Goal: Information Seeking & Learning: Learn about a topic

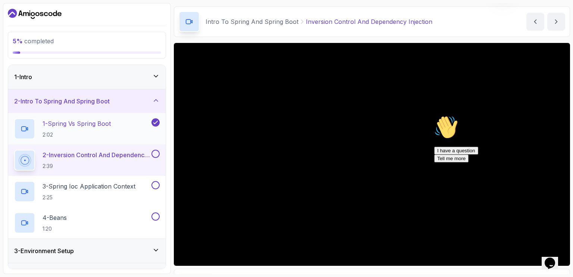
click at [113, 125] on div "1 - Spring Vs Spring Boot 2:02" at bounding box center [82, 128] width 136 height 21
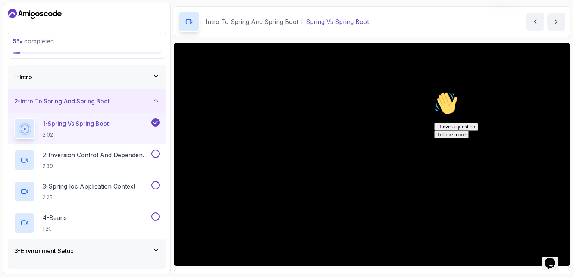
click at [187, 40] on main "My Courses Spring Boot for Beginners 0 Points Kazeem Oluwanifemi Student 2 - In…" at bounding box center [372, 138] width 396 height 271
click at [554, 257] on icon "Chat widget" at bounding box center [550, 262] width 10 height 11
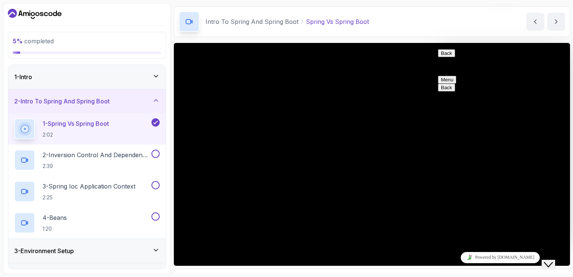
click at [444, 57] on button "Back" at bounding box center [446, 53] width 17 height 8
click at [552, 260] on icon "Close Chat This icon closes the chat window." at bounding box center [548, 264] width 9 height 9
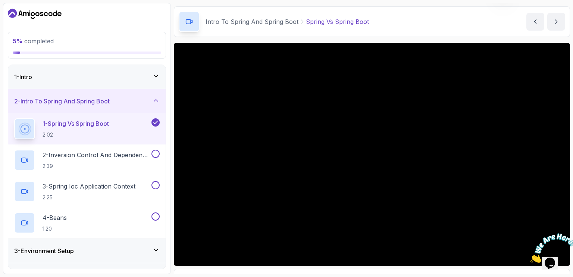
click at [530, 257] on icon "Close" at bounding box center [530, 260] width 0 height 6
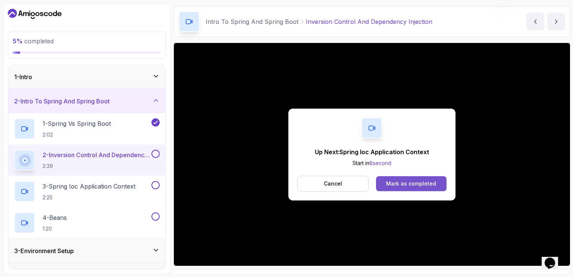
click at [419, 182] on div "Mark as completed" at bounding box center [411, 183] width 50 height 7
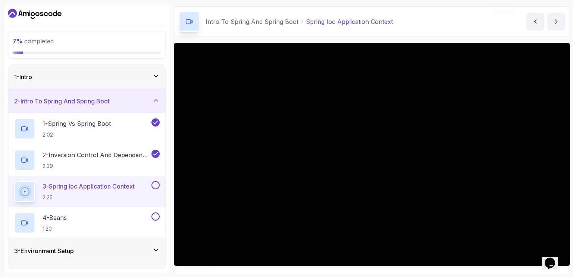
click at [371, 40] on main "My Courses Spring Boot for Beginners 0 Points [PERSON_NAME] Student 2 - Intro T…" at bounding box center [372, 138] width 396 height 271
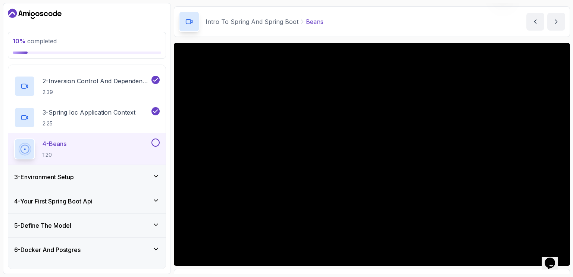
scroll to position [62, 0]
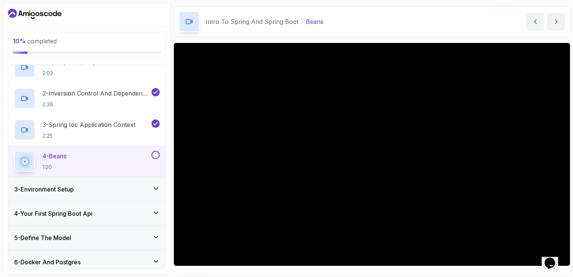
click at [158, 188] on icon at bounding box center [156, 189] width 4 height 2
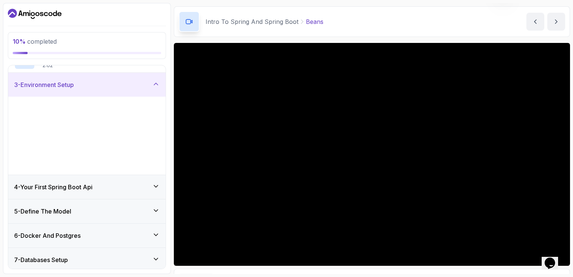
scroll to position [48, 0]
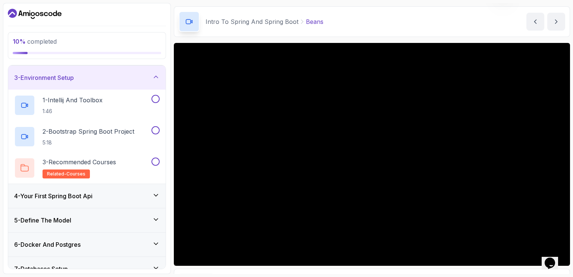
click at [151, 192] on div "4 - Your First Spring Boot Api" at bounding box center [87, 195] width 146 height 9
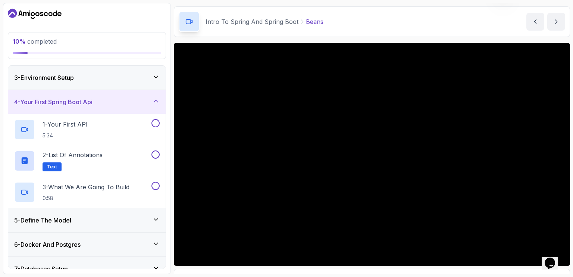
click at [157, 100] on icon at bounding box center [156, 101] width 4 height 2
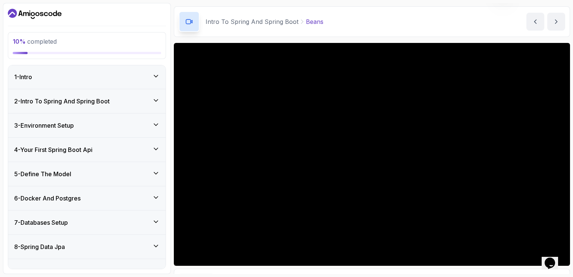
scroll to position [0, 0]
click at [8, 138] on button "4 - Your First Spring Boot Api" at bounding box center [86, 150] width 157 height 24
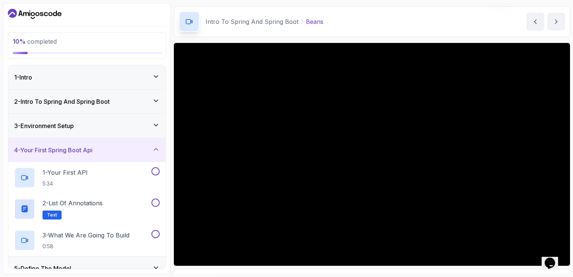
click at [143, 104] on div "2 - Intro To Spring And Spring Boot" at bounding box center [87, 101] width 146 height 9
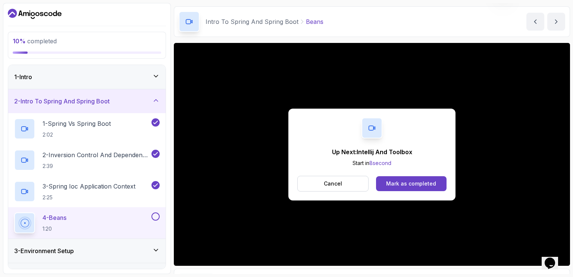
drag, startPoint x: 292, startPoint y: 174, endPoint x: 296, endPoint y: 187, distance: 13.6
click at [292, 179] on div "Up Next: Intellij And Toolbox Start in 8 second Cancel Mark as completed" at bounding box center [371, 155] width 167 height 92
click at [133, 224] on div "4 - Beans 1:20" at bounding box center [82, 222] width 136 height 21
click at [357, 183] on button "Cancel" at bounding box center [332, 184] width 71 height 16
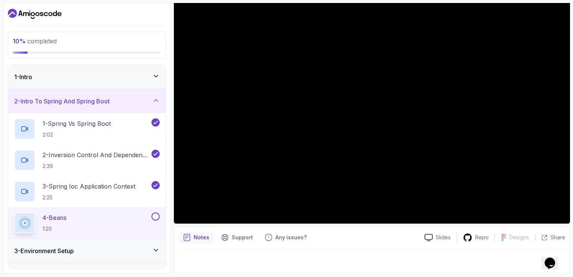
scroll to position [67, 0]
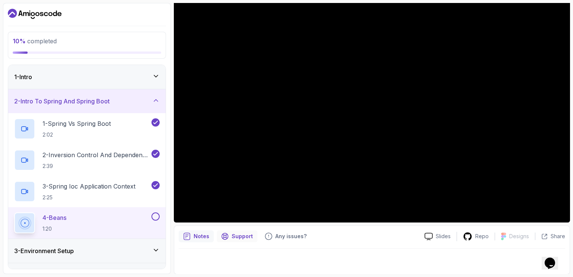
click at [240, 238] on p "Support" at bounding box center [242, 235] width 21 height 7
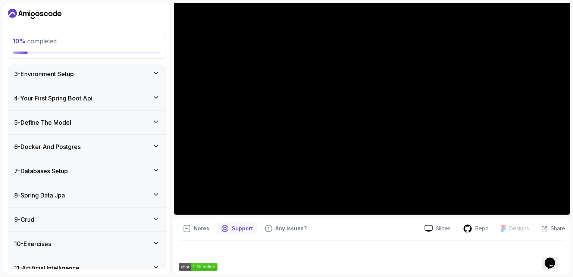
scroll to position [211, 0]
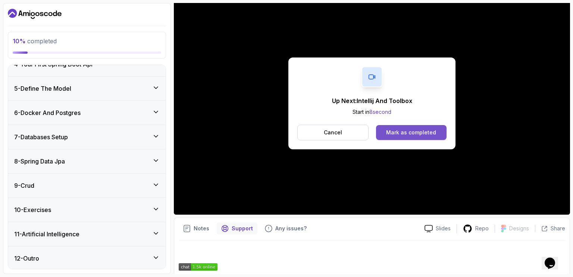
click at [395, 132] on div "Mark as completed" at bounding box center [411, 132] width 50 height 7
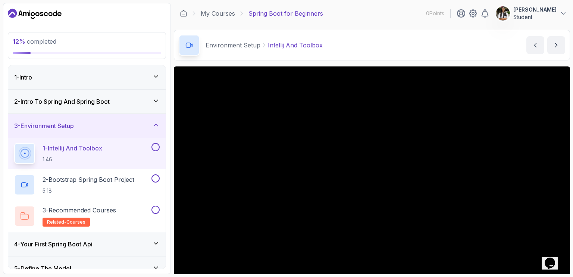
scroll to position [37, 0]
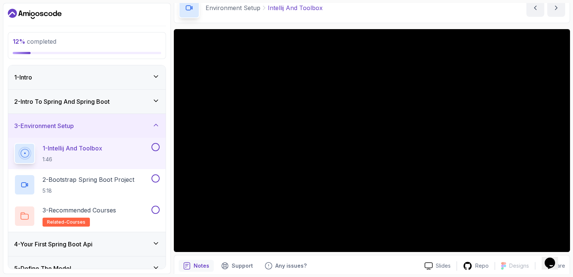
click at [392, 18] on div "Environment Setup Intellij And Toolbox Intellij And Toolbox by [PERSON_NAME]" at bounding box center [372, 8] width 396 height 31
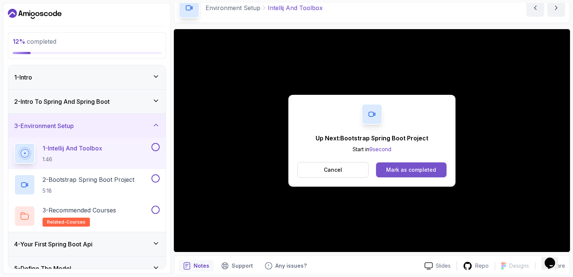
click at [402, 171] on div "Mark as completed" at bounding box center [411, 169] width 50 height 7
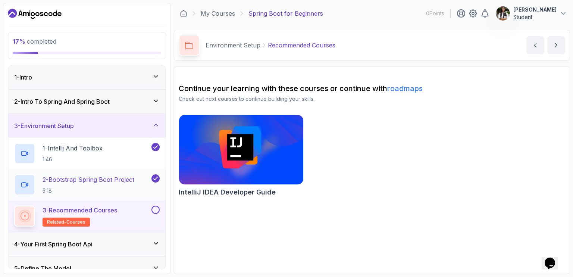
scroll to position [75, 0]
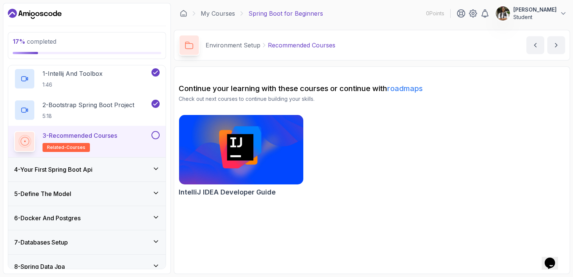
click at [126, 169] on div "4 - Your First Spring Boot Api" at bounding box center [87, 169] width 146 height 9
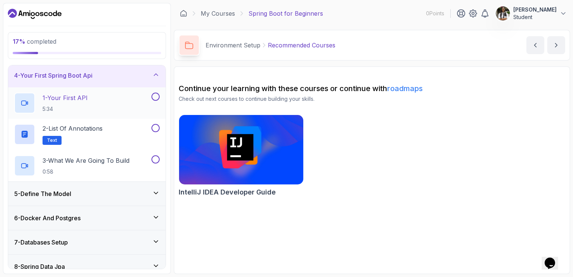
click at [122, 107] on div "1 - Your First API 5:34" at bounding box center [82, 103] width 136 height 21
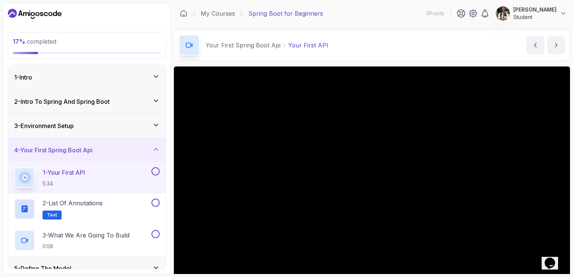
click at [146, 74] on div "1 - Intro" at bounding box center [87, 77] width 146 height 9
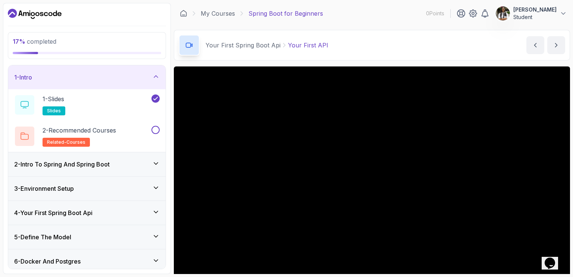
click at [150, 79] on div "1 - Intro" at bounding box center [87, 77] width 146 height 9
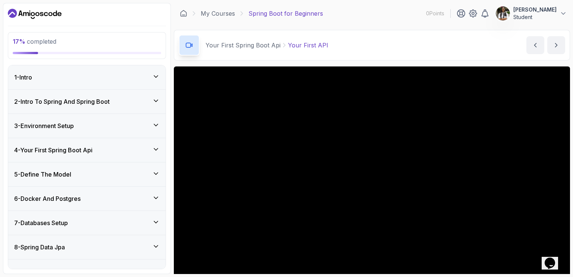
click at [152, 97] on div "2 - Intro To Spring And Spring Boot" at bounding box center [87, 101] width 146 height 9
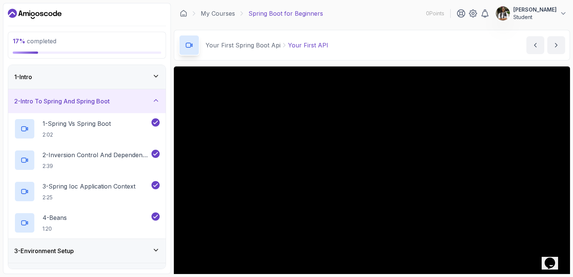
click at [152, 97] on div "2 - Intro To Spring And Spring Boot" at bounding box center [87, 101] width 146 height 9
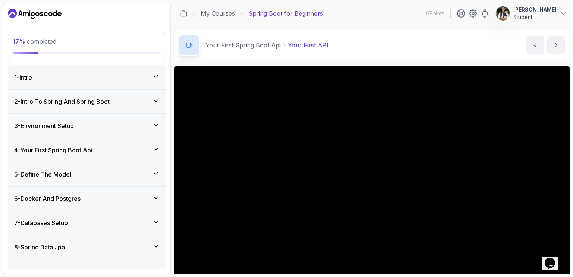
click at [149, 127] on div "3 - Environment Setup" at bounding box center [87, 125] width 146 height 9
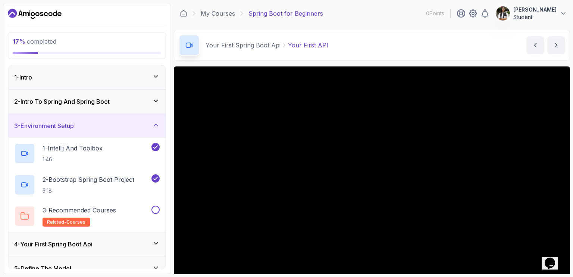
click at [149, 127] on div "3 - Environment Setup" at bounding box center [87, 125] width 146 height 9
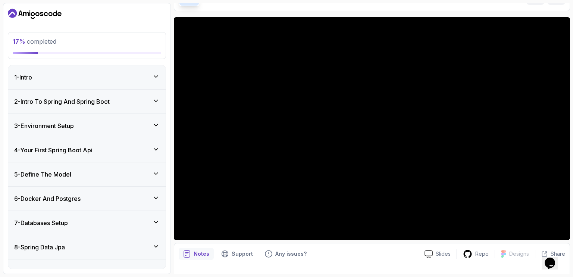
scroll to position [37, 0]
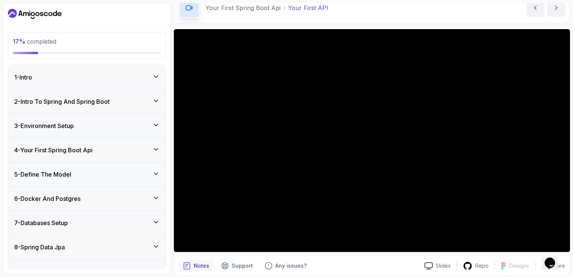
click at [143, 149] on div "4 - Your First Spring Boot Api" at bounding box center [87, 150] width 146 height 9
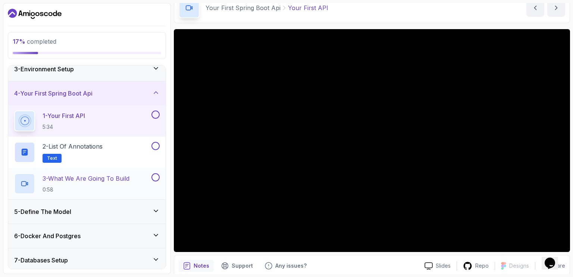
scroll to position [75, 0]
